Goal: Task Accomplishment & Management: Use online tool/utility

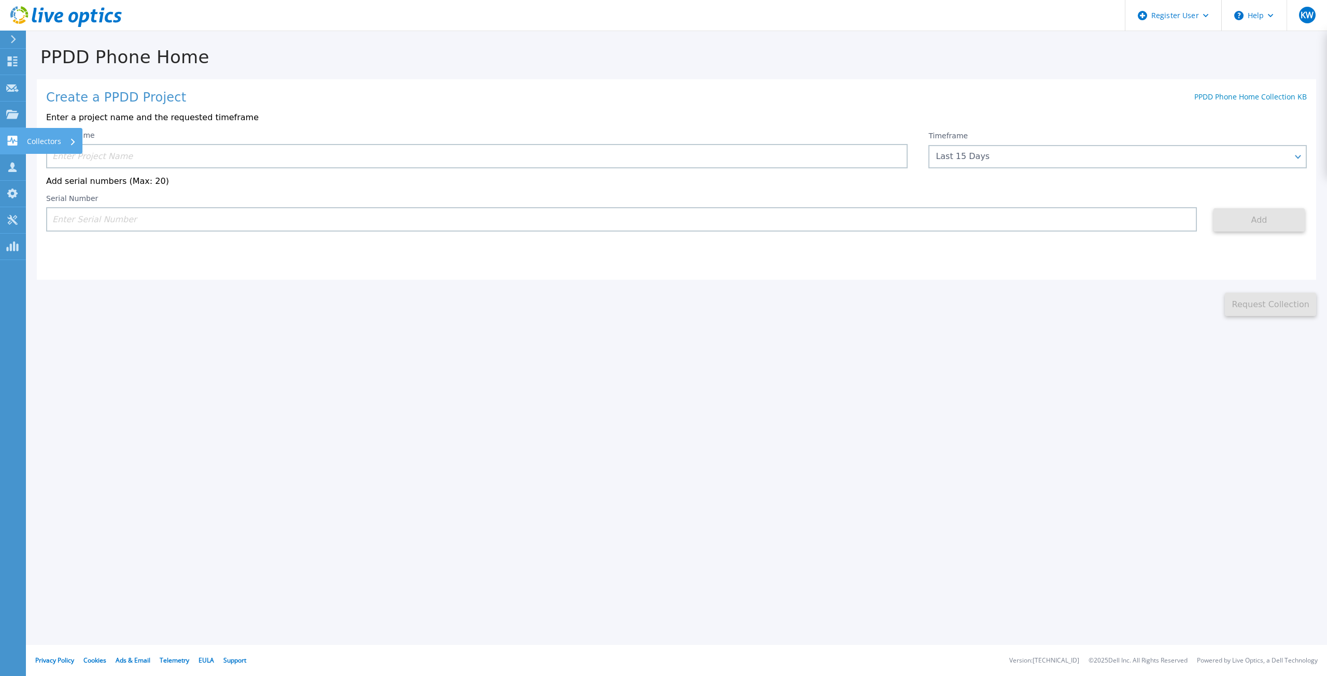
click at [44, 140] on p "Collectors" at bounding box center [44, 141] width 34 height 27
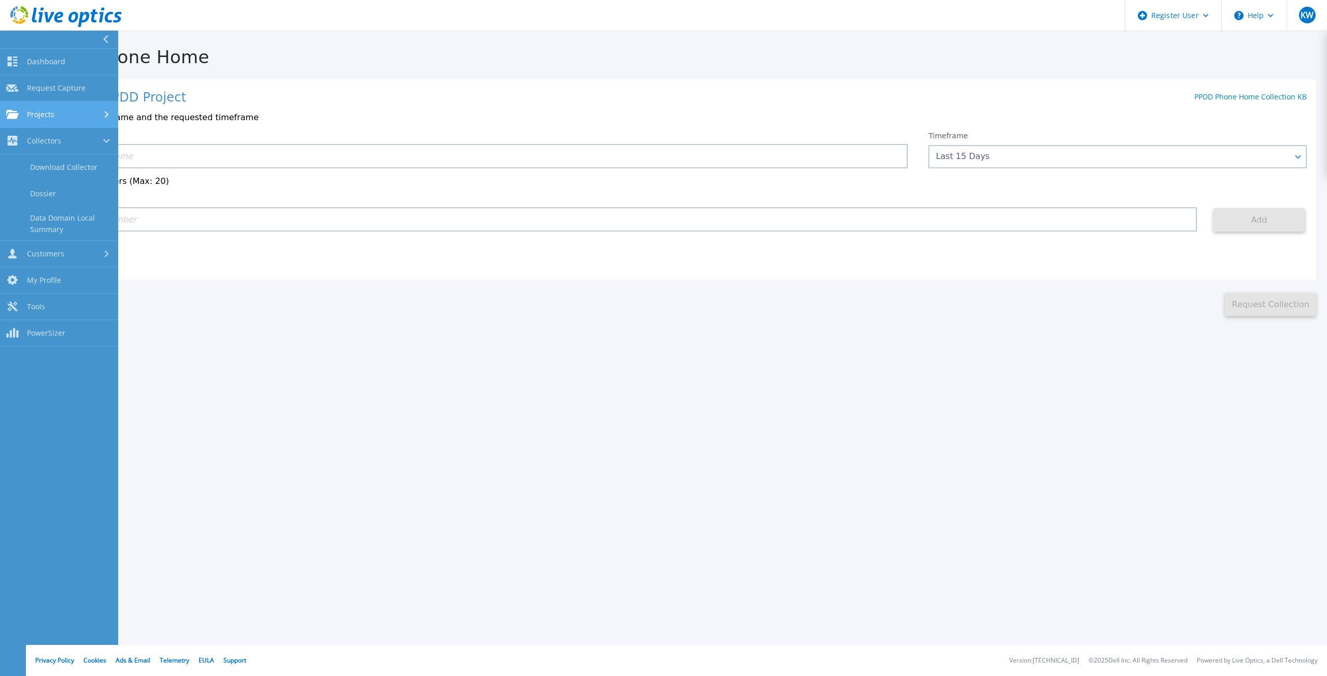
click at [49, 123] on link "Projects Projects" at bounding box center [59, 115] width 118 height 26
click at [101, 226] on div "Collectors" at bounding box center [59, 227] width 106 height 10
click at [74, 256] on div "Customers" at bounding box center [59, 254] width 106 height 10
click at [88, 187] on link "Request Capture" at bounding box center [59, 194] width 118 height 26
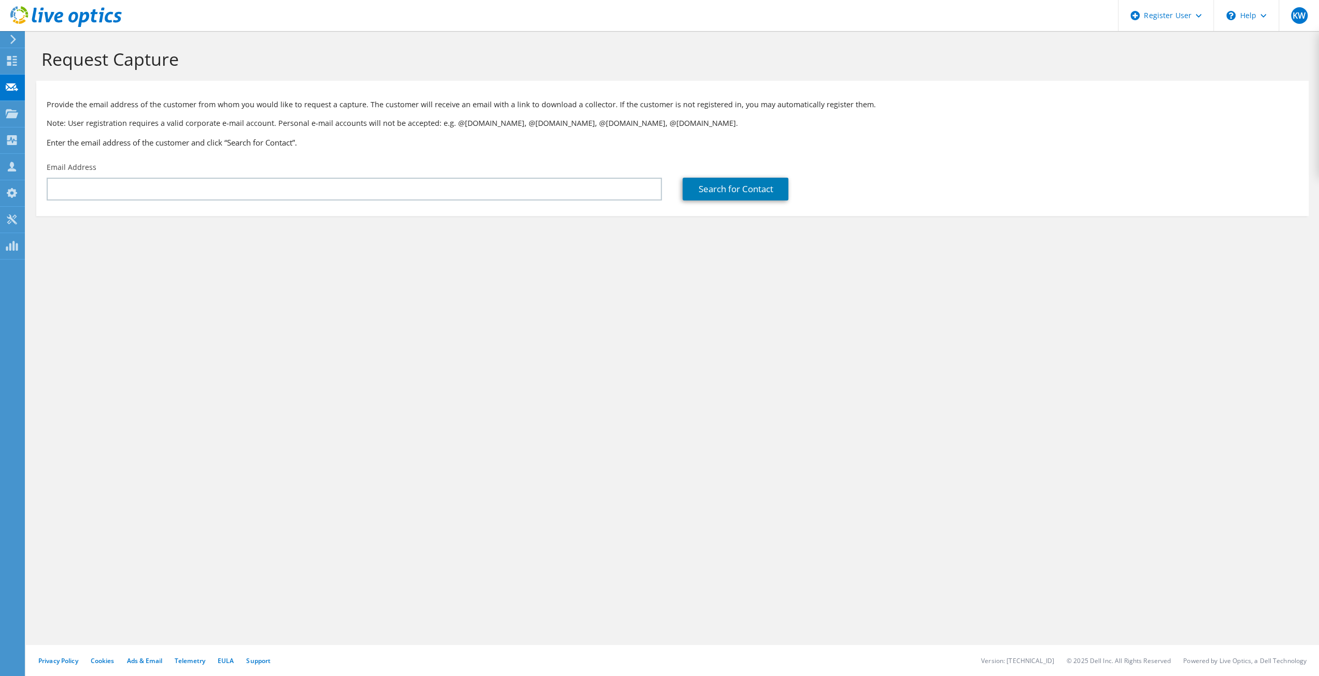
drag, startPoint x: 0, startPoint y: 0, endPoint x: 335, endPoint y: 480, distance: 585.1
click at [335, 480] on div "Request Capture Provide the email address of the customer from whom you would l…" at bounding box center [672, 353] width 1293 height 645
